Goal: Task Accomplishment & Management: Use online tool/utility

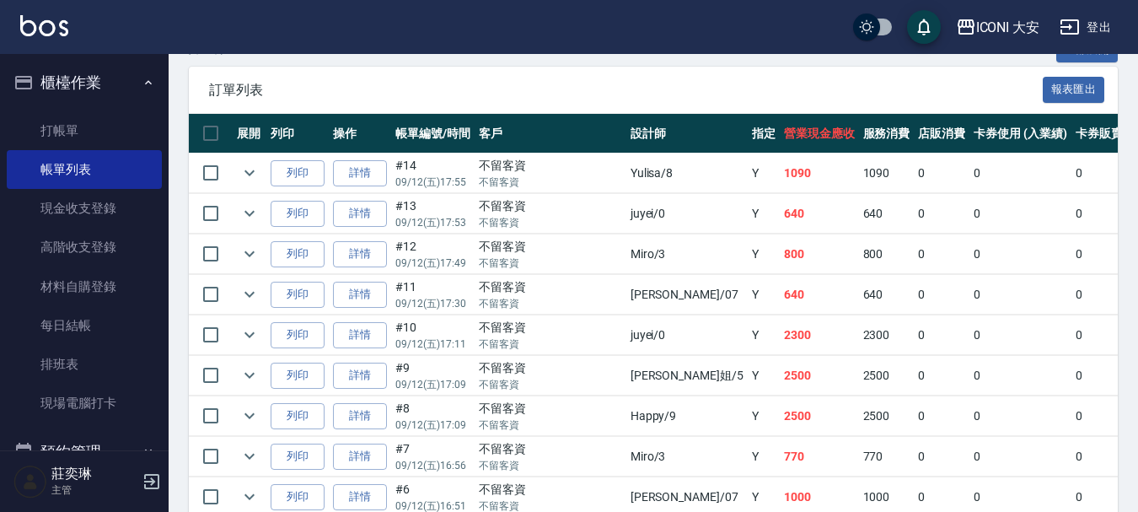
scroll to position [694, 0]
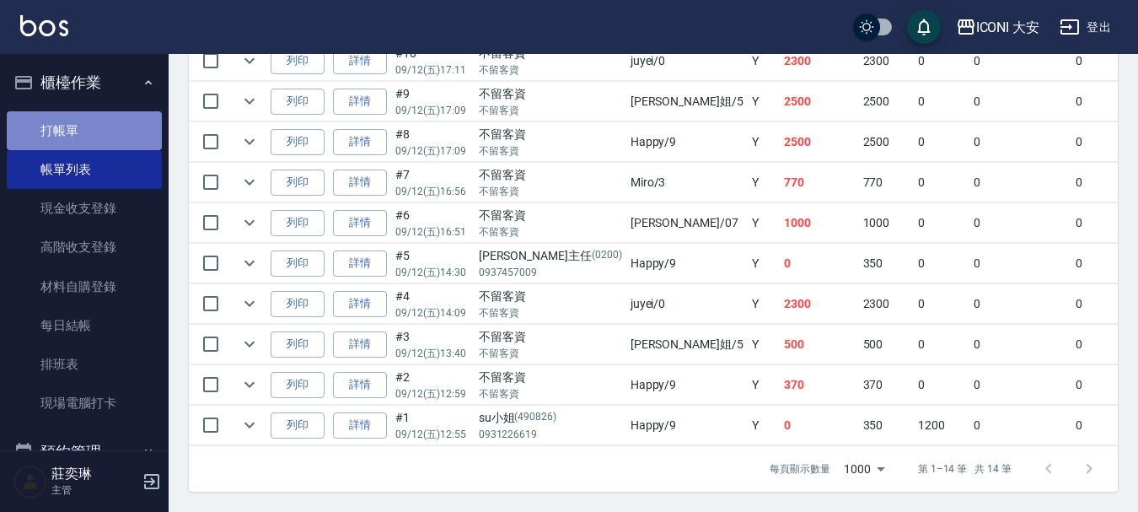
click at [99, 138] on link "打帳單" at bounding box center [84, 130] width 155 height 39
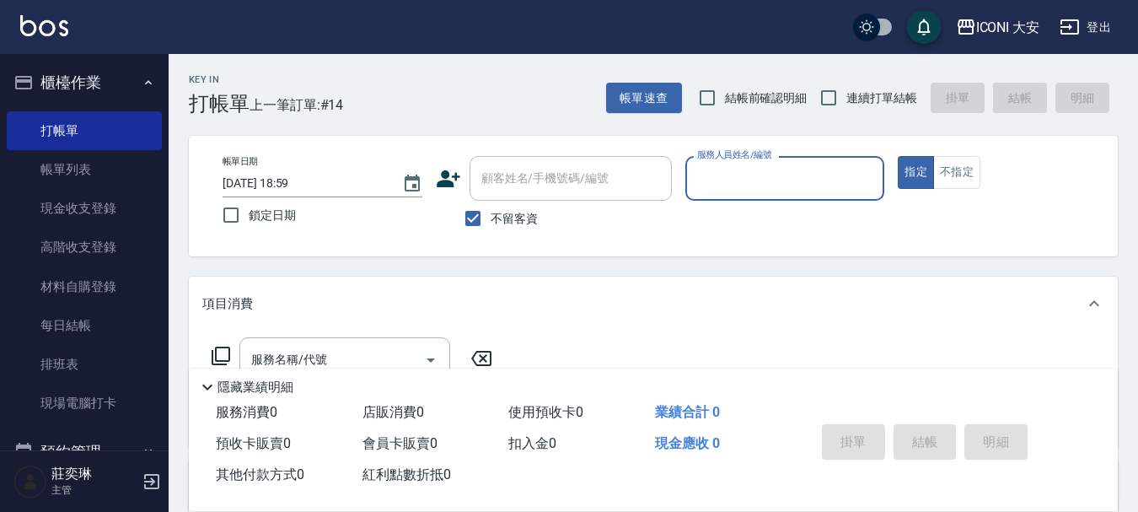
click at [826, 182] on input "服務人員姓名/編號" at bounding box center [785, 179] width 185 height 30
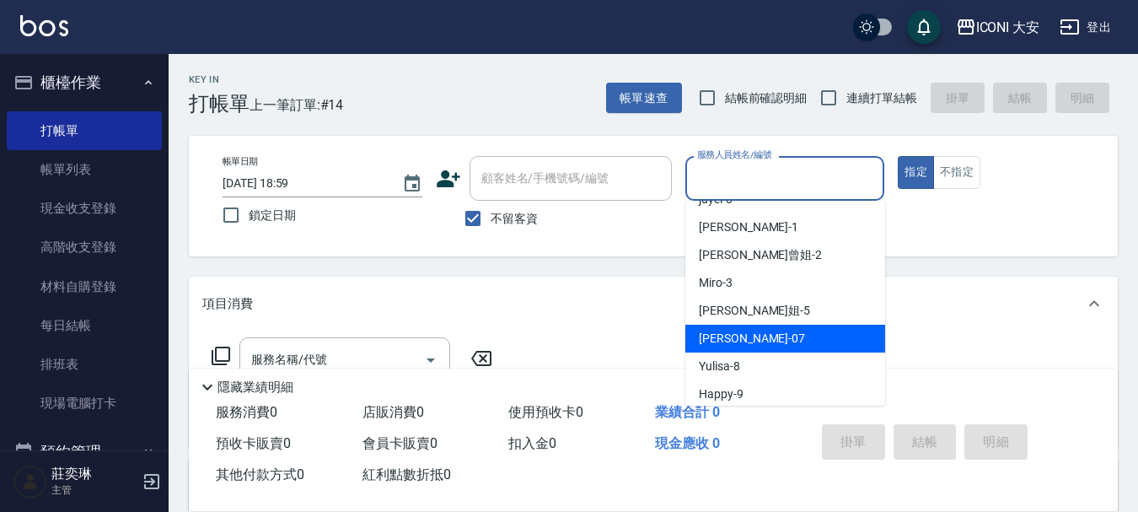
scroll to position [31, 0]
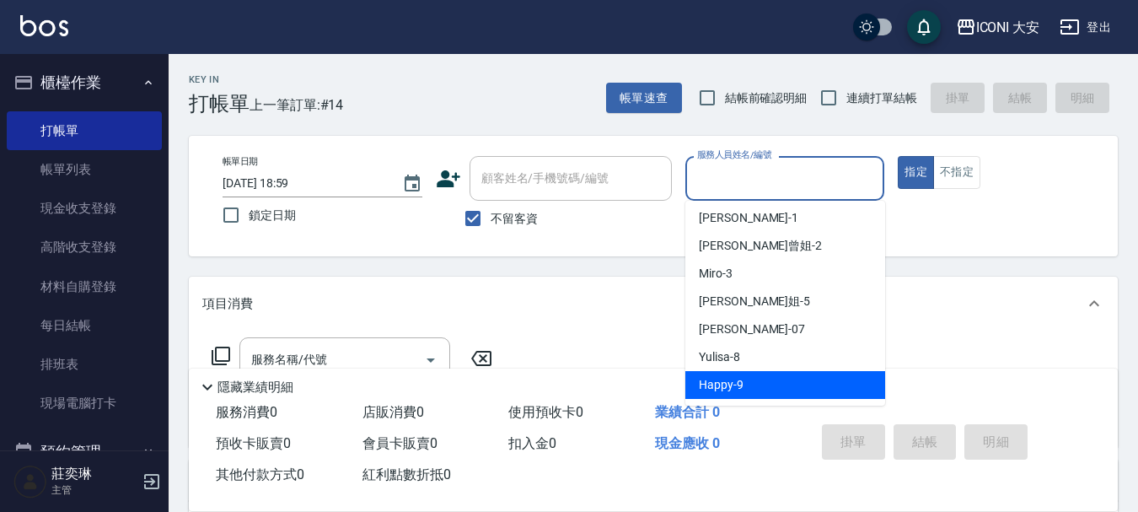
click at [757, 385] on div "Happy -9" at bounding box center [786, 385] width 200 height 28
type input "Happy-9"
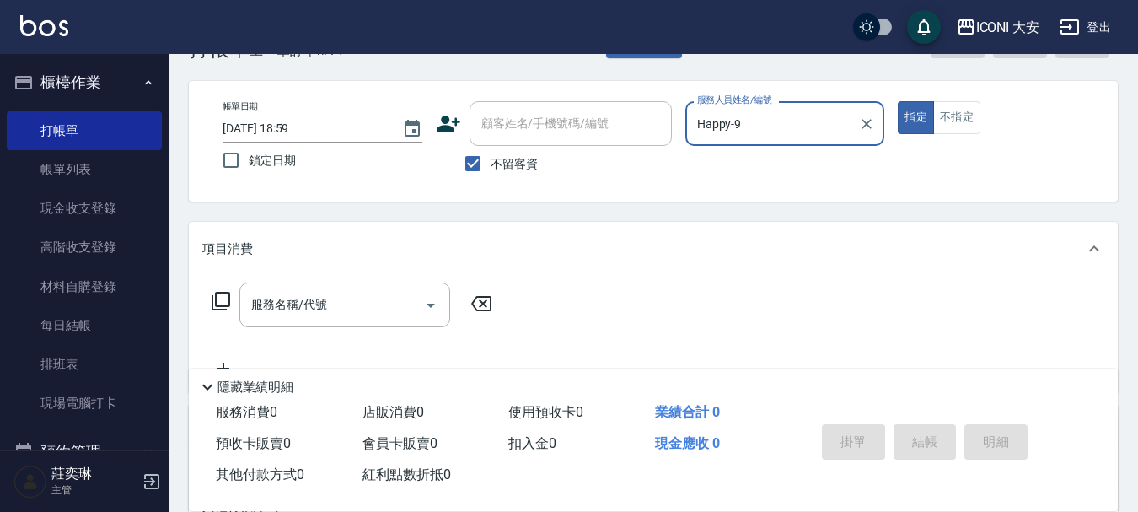
scroll to position [84, 0]
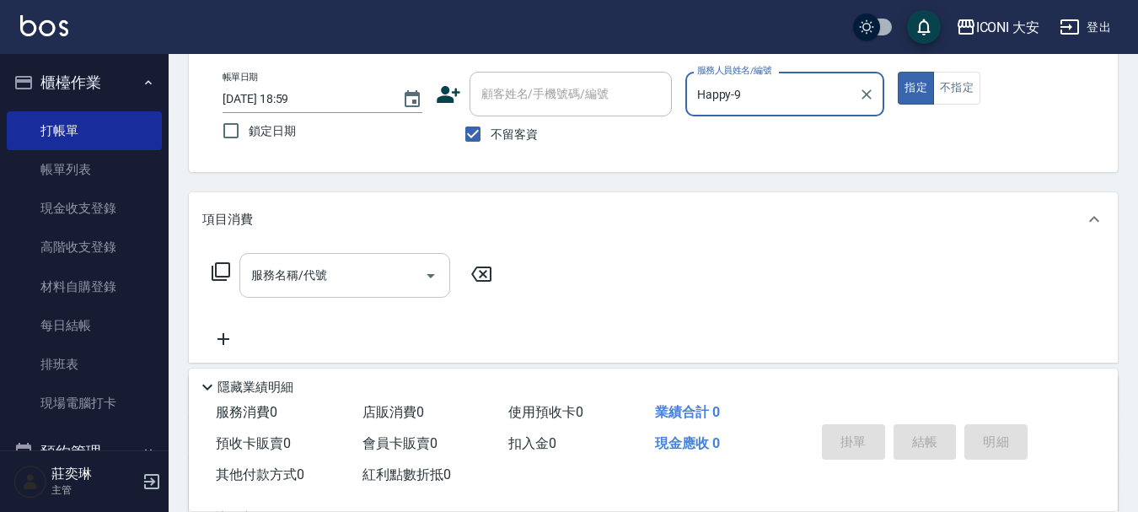
click at [347, 280] on input "服務名稱/代號" at bounding box center [332, 276] width 170 height 30
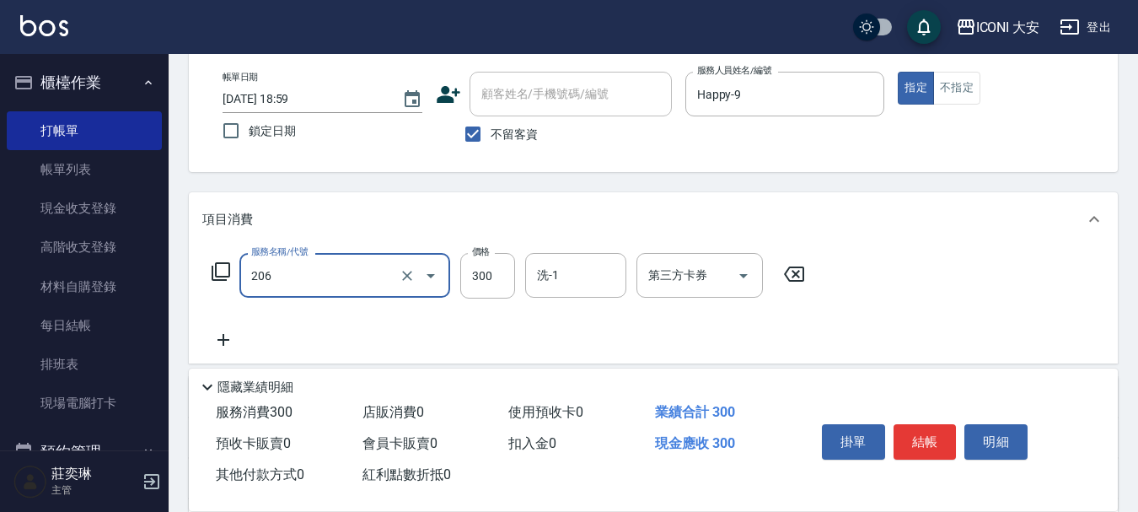
type input "洗髮(206)"
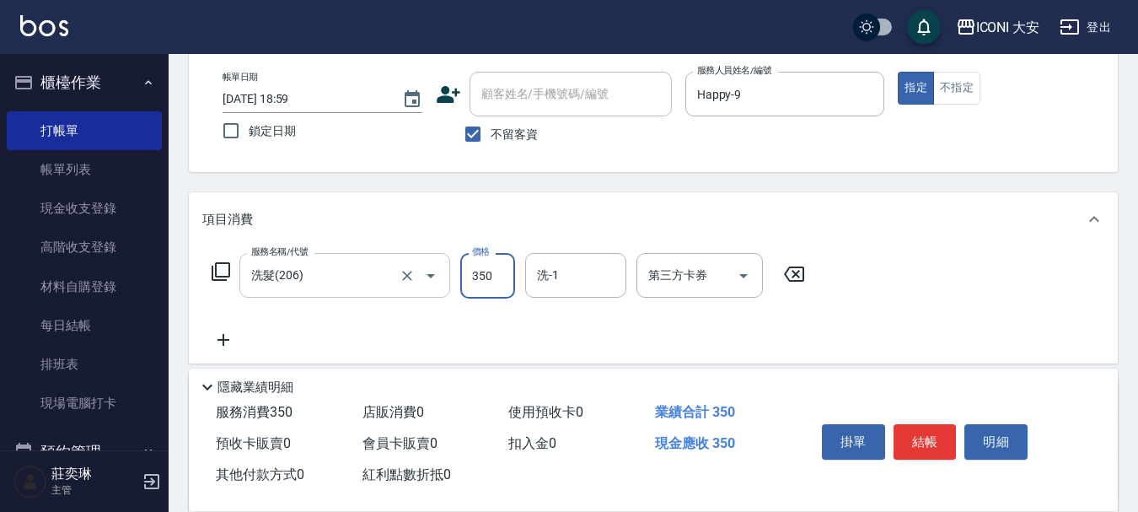
type input "350"
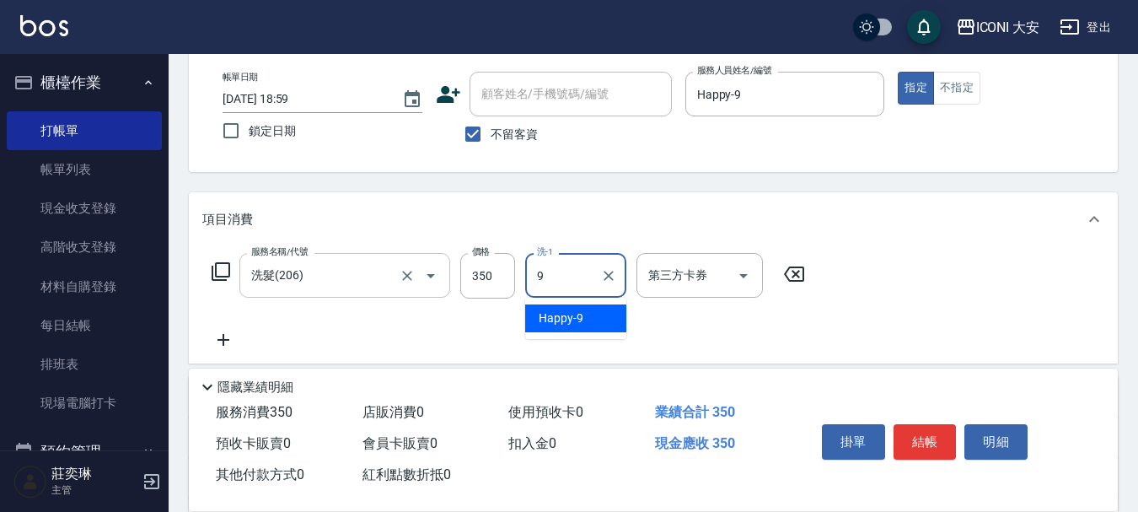
type input "Happy-9"
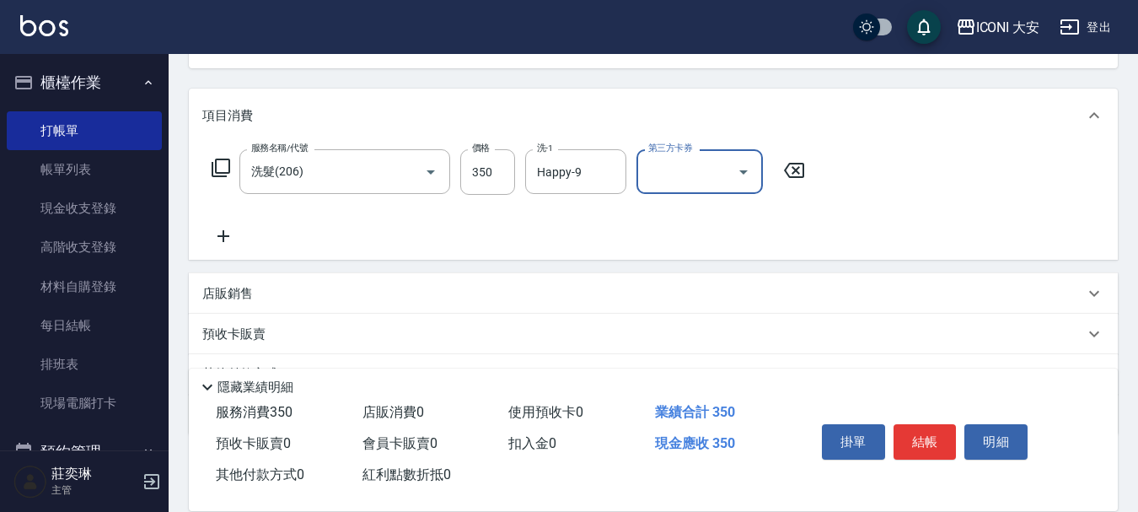
scroll to position [273, 0]
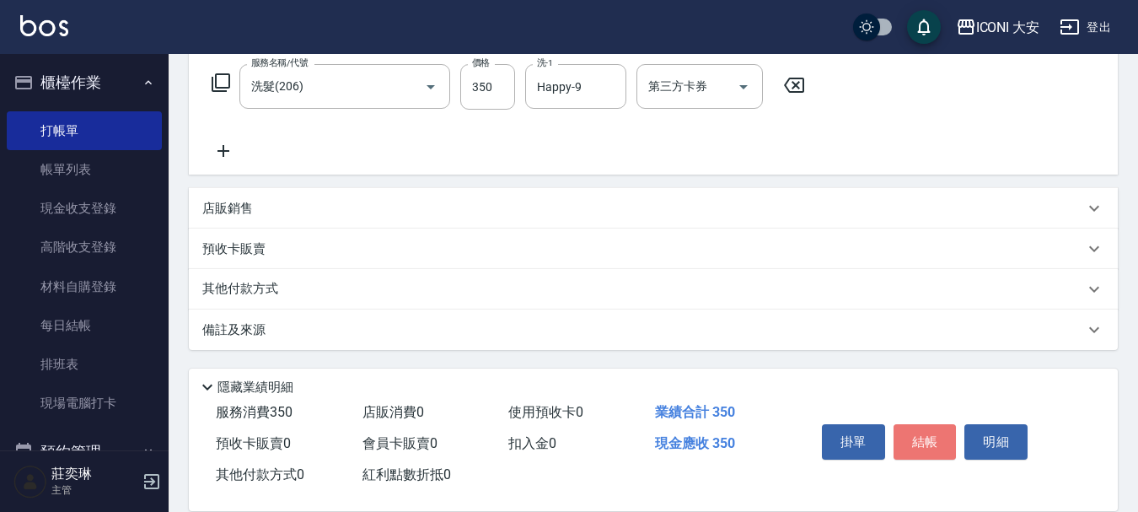
drag, startPoint x: 930, startPoint y: 436, endPoint x: 770, endPoint y: 404, distance: 163.4
click at [929, 436] on button "結帳" at bounding box center [925, 441] width 63 height 35
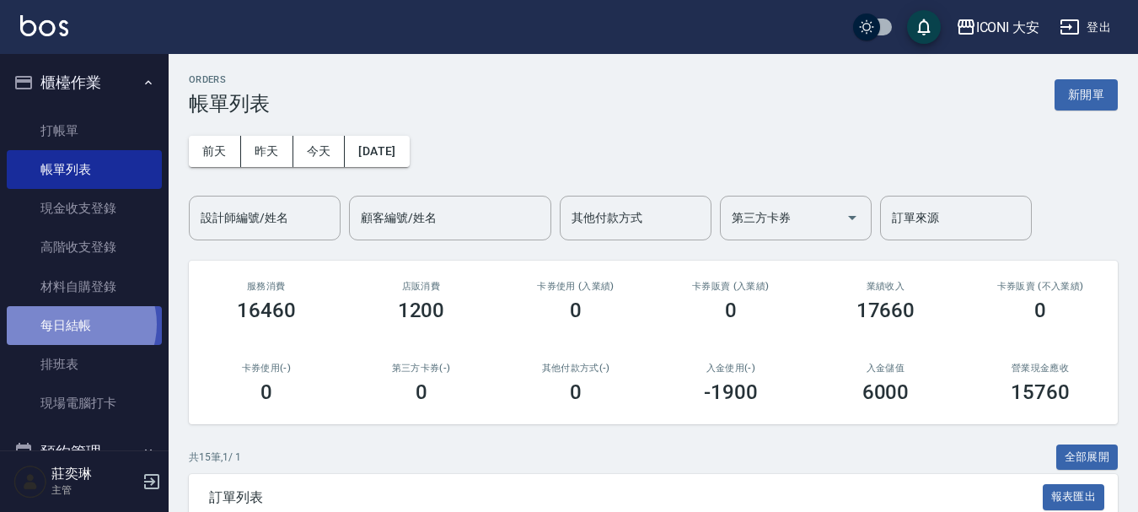
click at [78, 325] on link "每日結帳" at bounding box center [84, 325] width 155 height 39
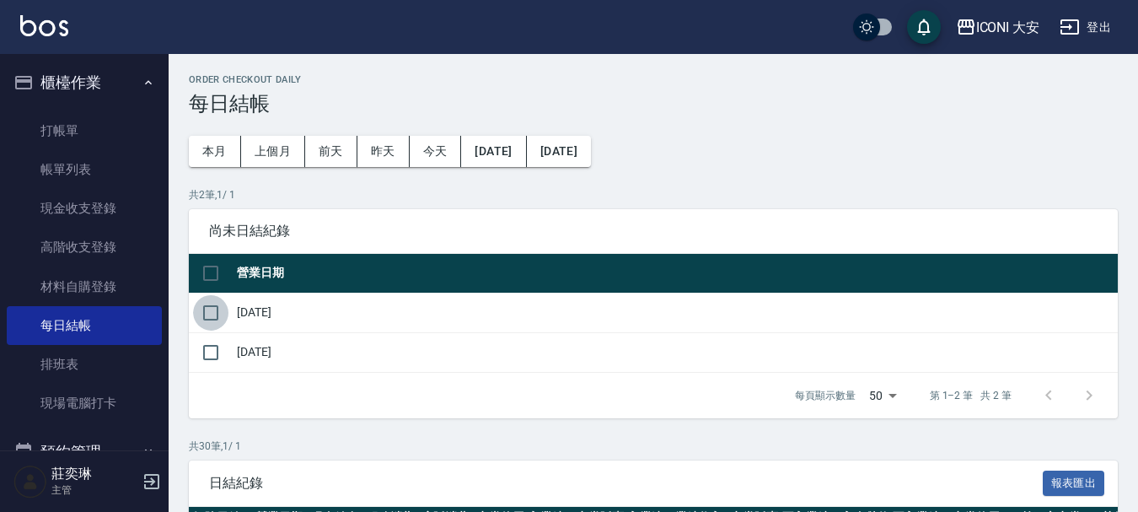
click at [216, 315] on input "checkbox" at bounding box center [210, 312] width 35 height 35
checkbox input "true"
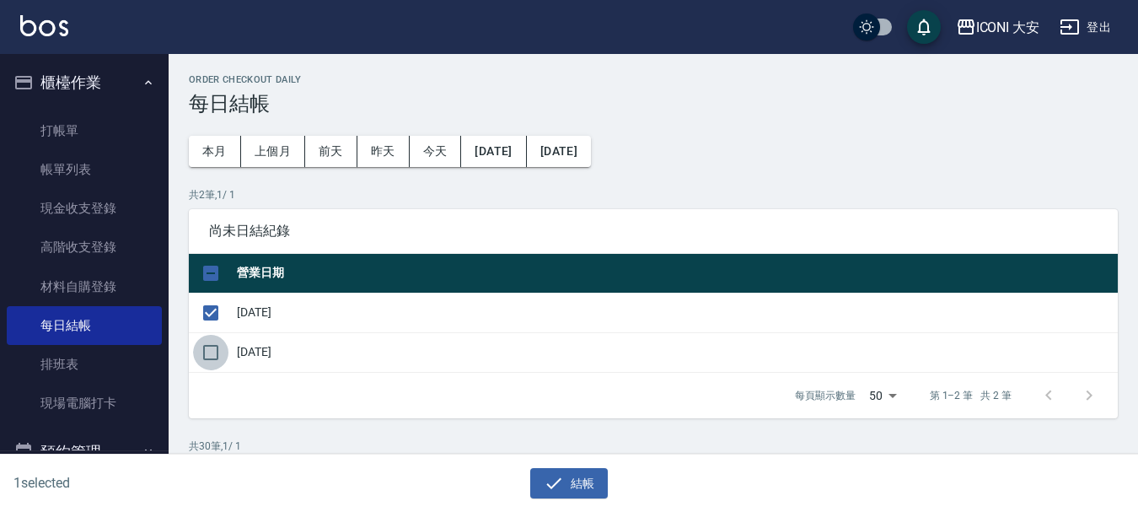
click at [213, 353] on input "checkbox" at bounding box center [210, 352] width 35 height 35
checkbox input "true"
click at [562, 487] on icon "button" at bounding box center [554, 483] width 20 height 20
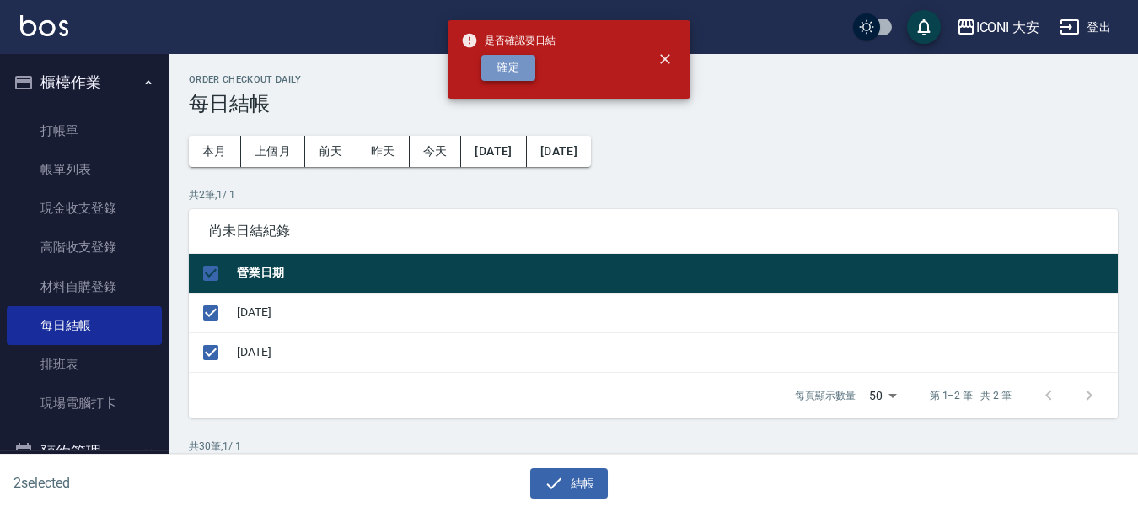
click at [505, 67] on button "確定" at bounding box center [509, 68] width 54 height 26
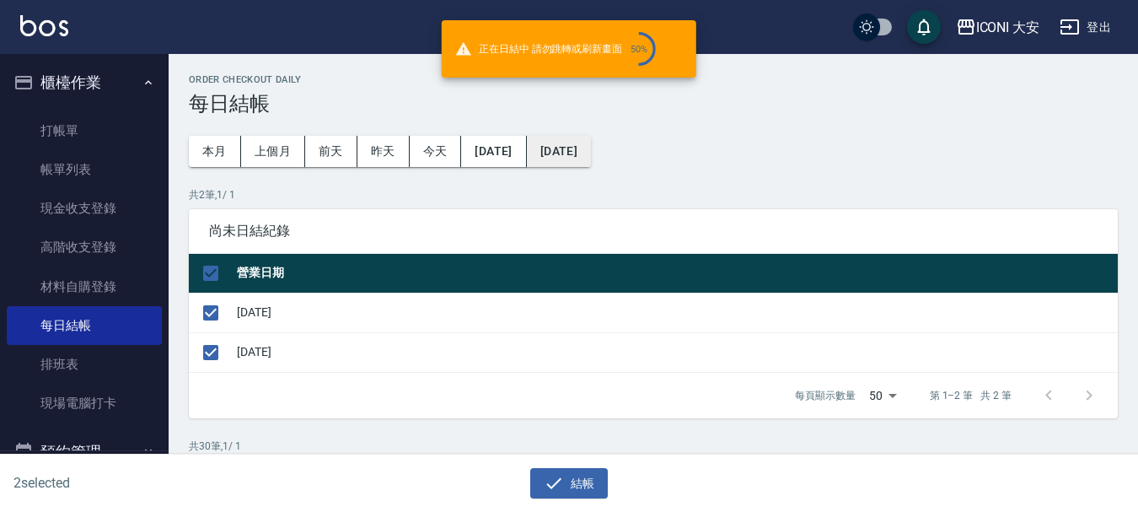
checkbox input "false"
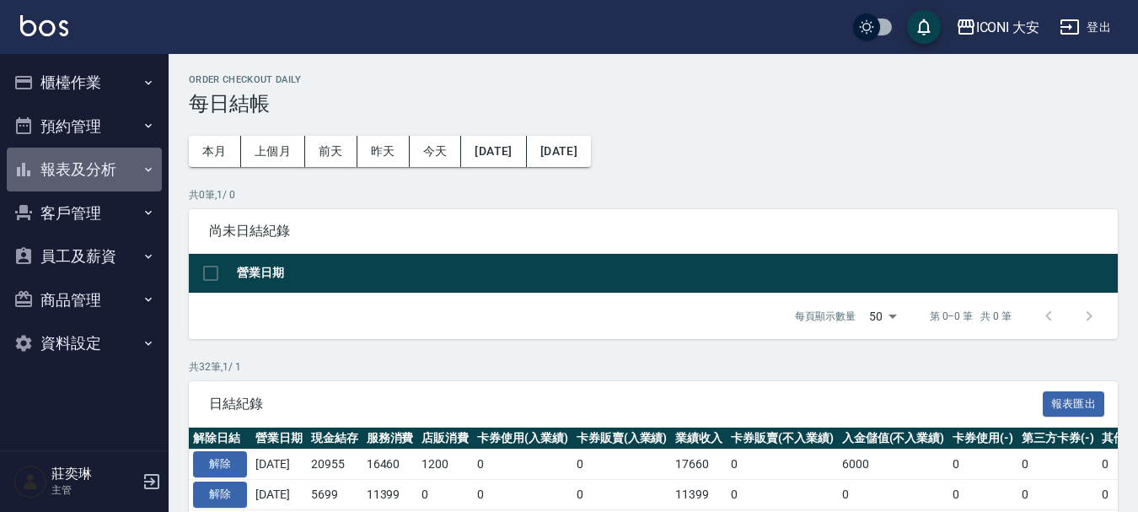
click at [123, 159] on button "報表及分析" at bounding box center [84, 170] width 155 height 44
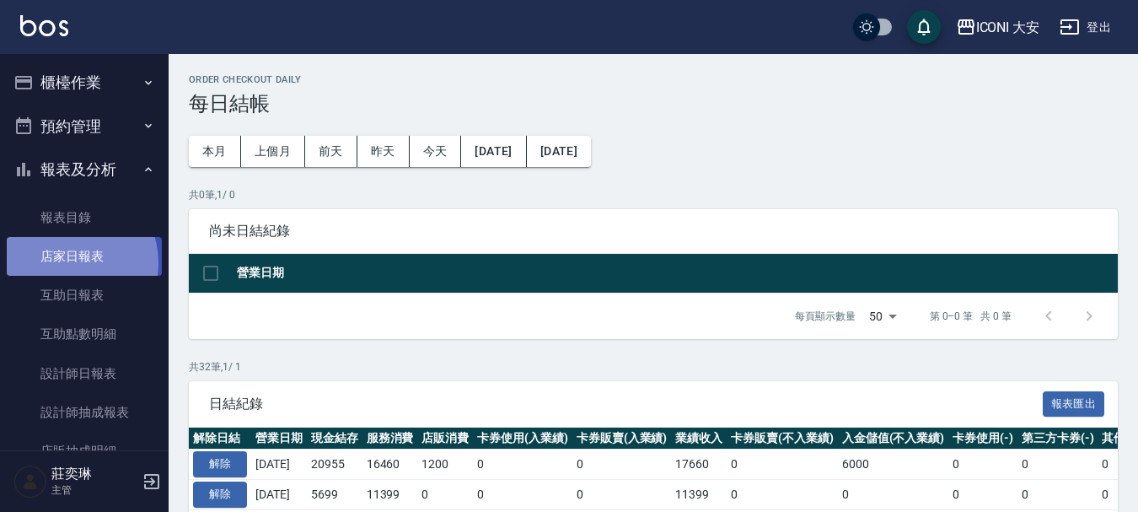
click at [66, 263] on link "店家日報表" at bounding box center [84, 256] width 155 height 39
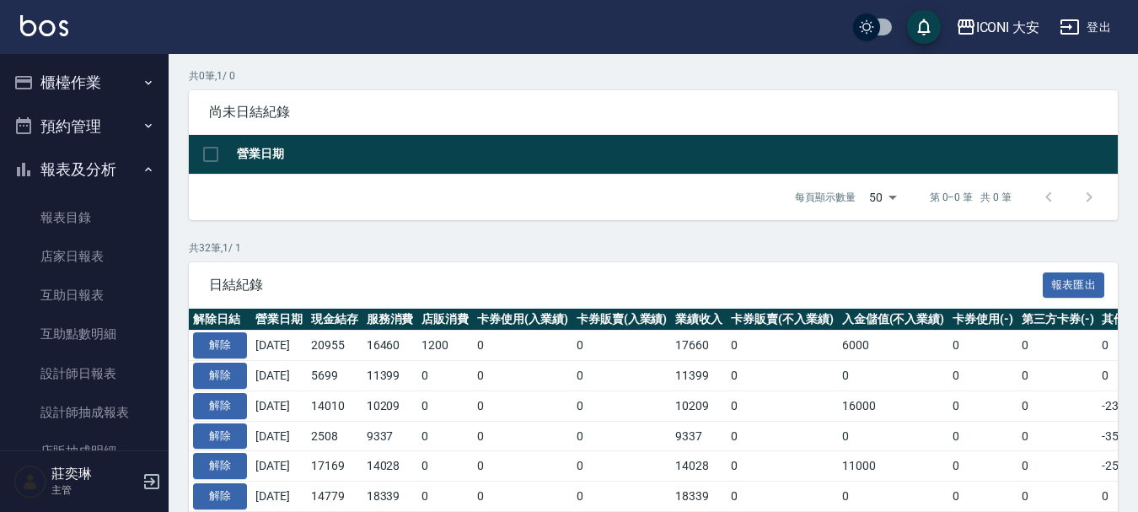
scroll to position [84, 0]
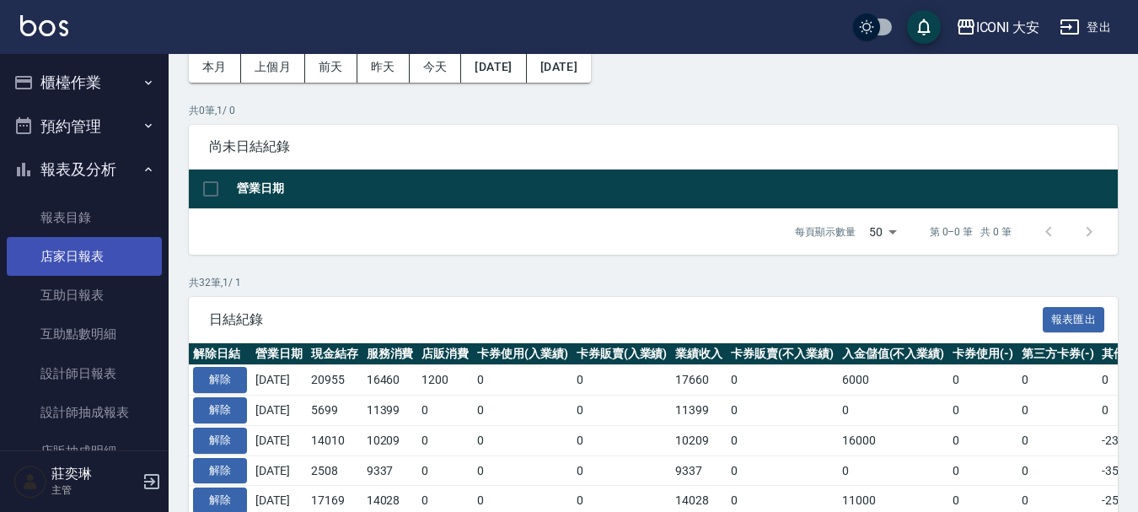
click at [51, 251] on link "店家日報表" at bounding box center [84, 256] width 155 height 39
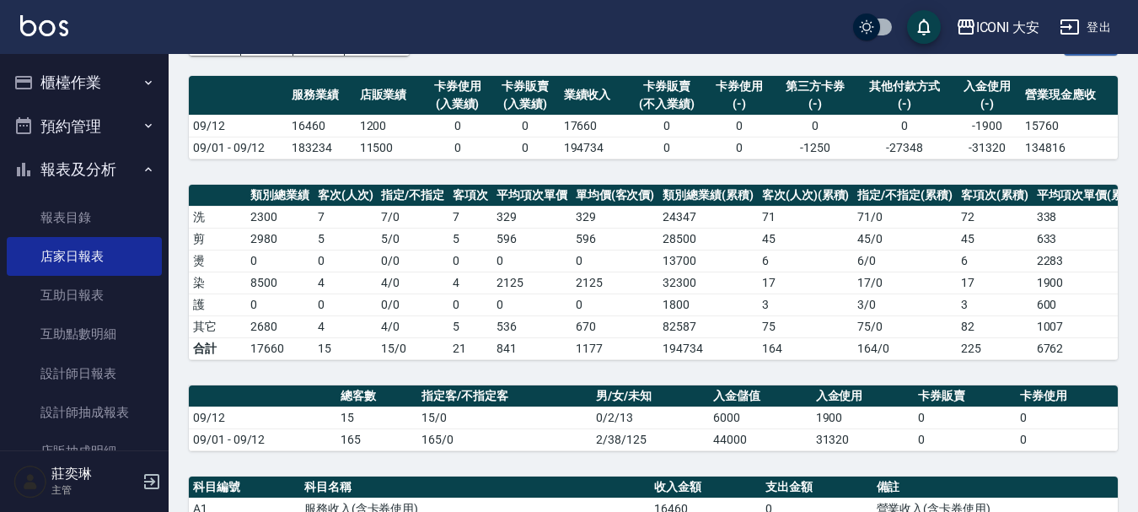
scroll to position [422, 0]
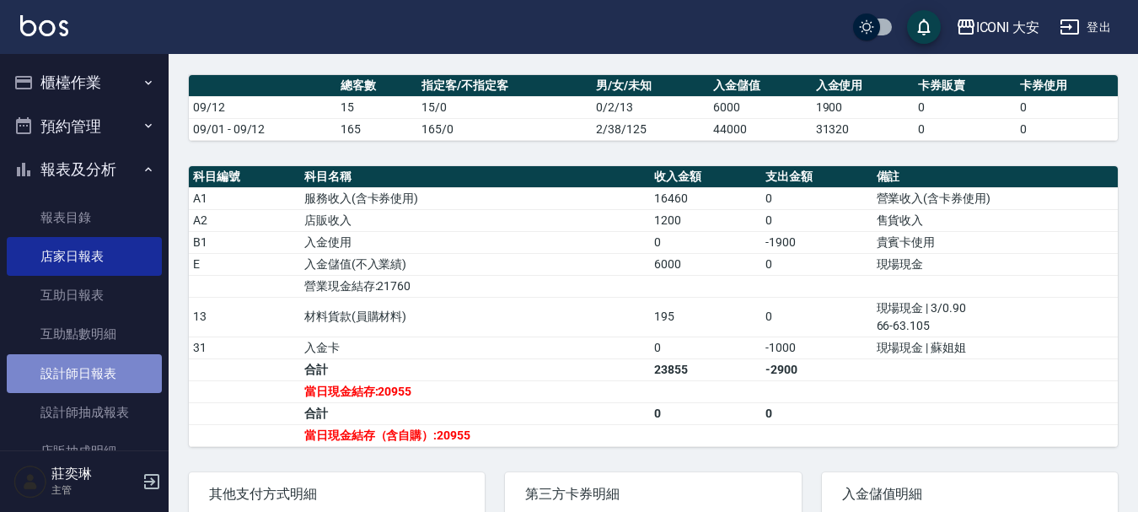
click at [130, 362] on link "設計師日報表" at bounding box center [84, 373] width 155 height 39
